Goal: Task Accomplishment & Management: Manage account settings

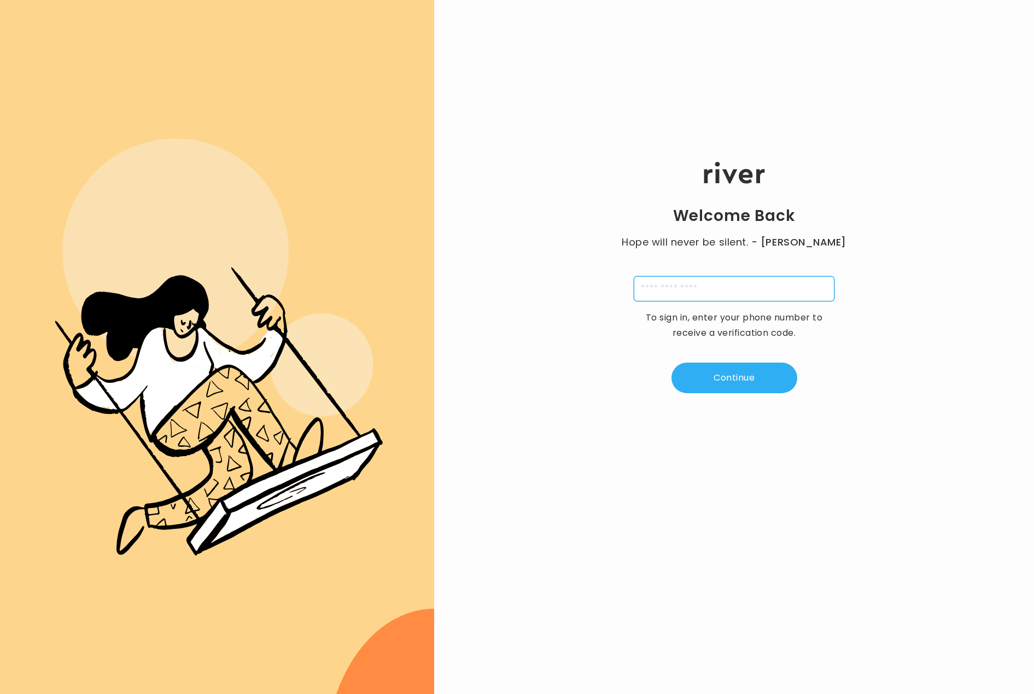
click at [662, 288] on input "tel" at bounding box center [734, 288] width 201 height 25
type input "*"
paste input "**********"
type input "**********"
click at [717, 376] on button "Continue" at bounding box center [735, 378] width 126 height 31
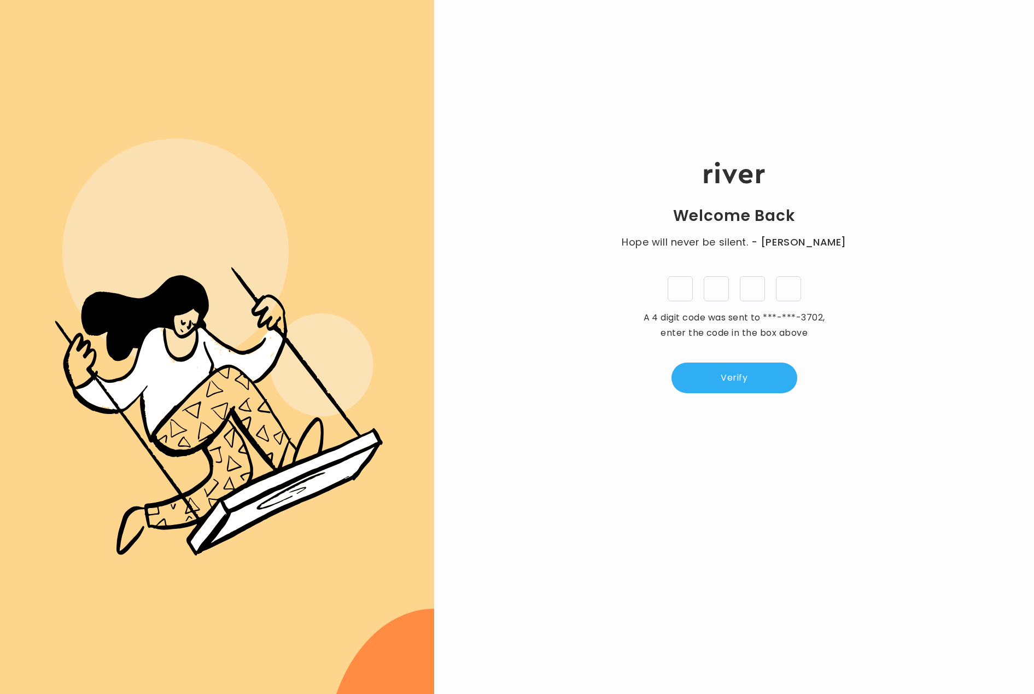
type input "*"
click at [740, 404] on div "Welcome Back Hope will never be silent. - [PERSON_NAME] * * * * A 4 digit code …" at bounding box center [734, 277] width 600 height 416
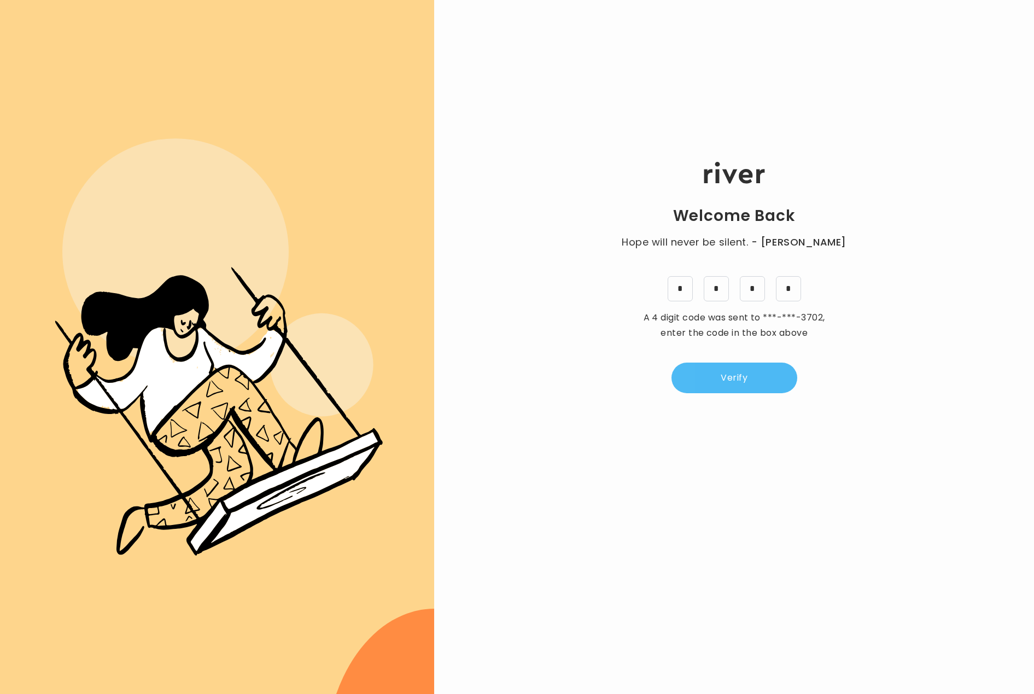
click at [740, 389] on button "Verify" at bounding box center [735, 378] width 126 height 31
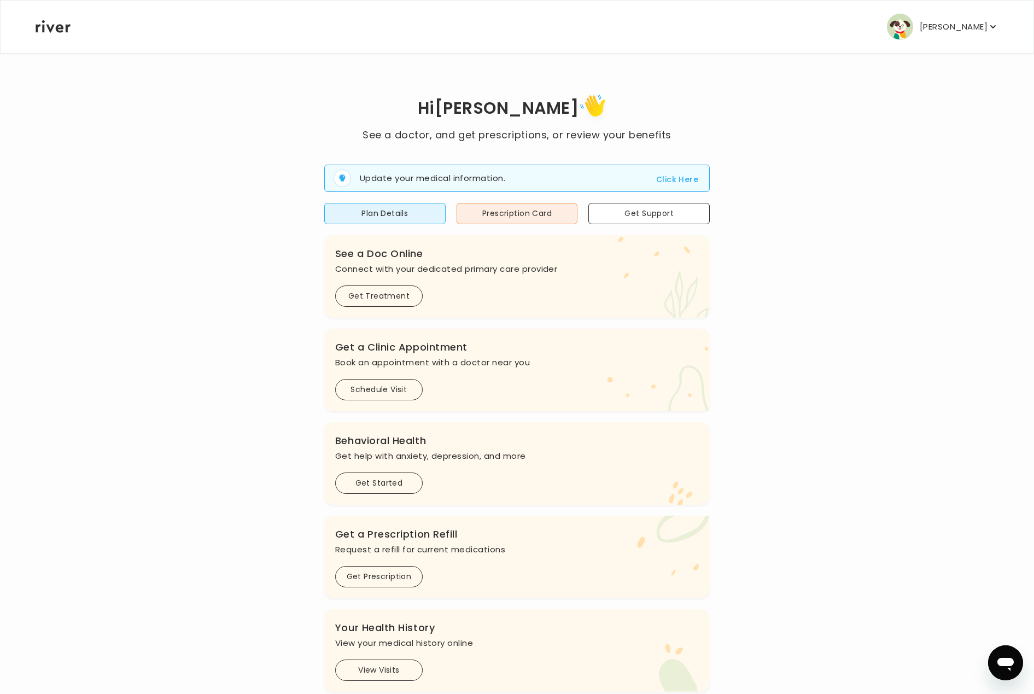
click at [950, 27] on p "[PERSON_NAME]" at bounding box center [954, 26] width 68 height 15
click at [928, 111] on div "Activate Card" at bounding box center [944, 108] width 108 height 25
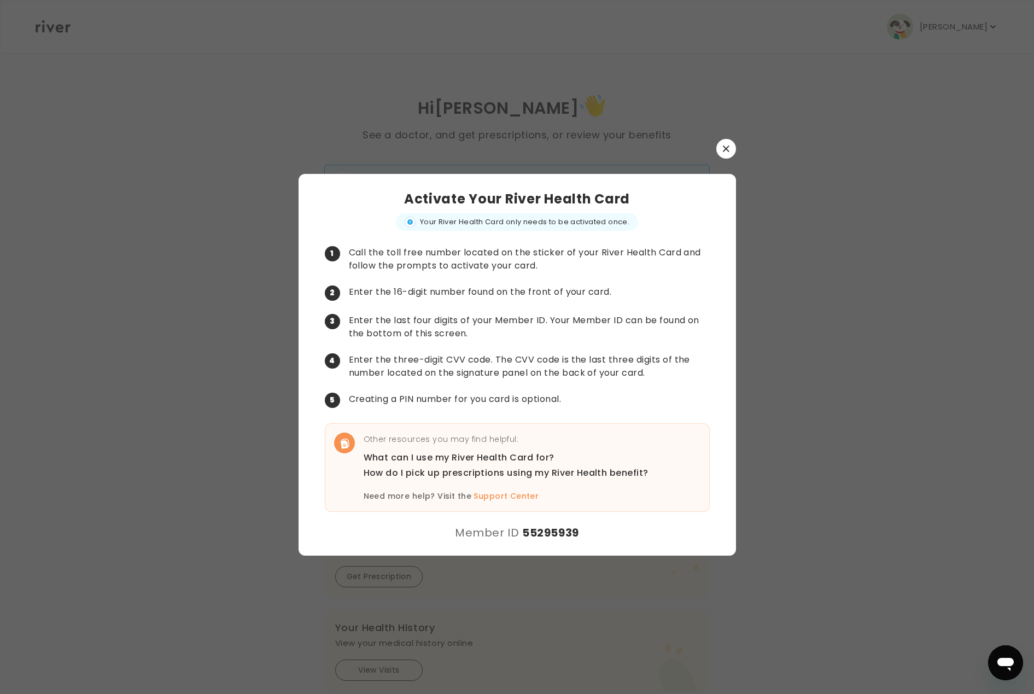
click at [720, 152] on button "button" at bounding box center [727, 149] width 20 height 20
